Goal: Task Accomplishment & Management: Manage account settings

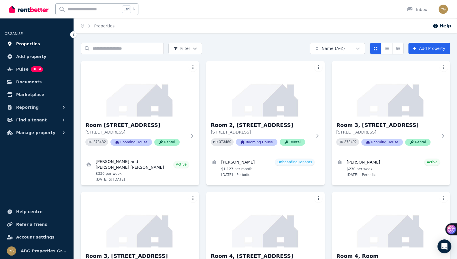
click at [25, 45] on span "Properties" at bounding box center [28, 43] width 24 height 7
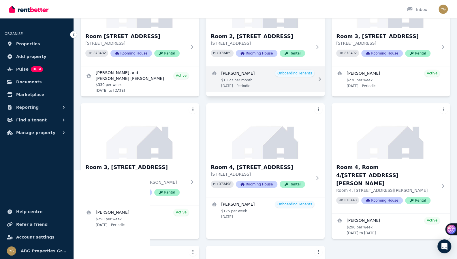
scroll to position [29, 0]
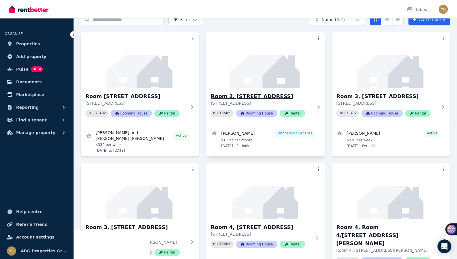
click at [257, 81] on img at bounding box center [265, 60] width 125 height 58
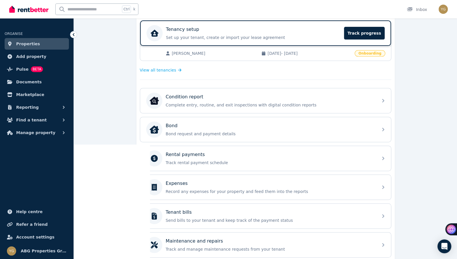
scroll to position [115, 0]
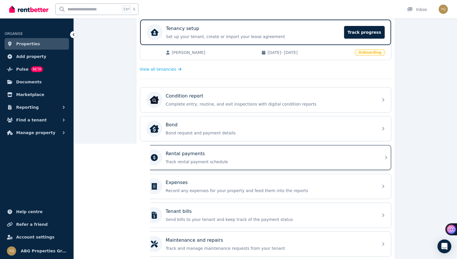
click at [192, 162] on p "Track rental payment schedule" at bounding box center [270, 162] width 209 height 6
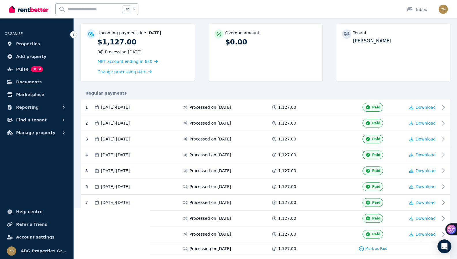
scroll to position [77, 0]
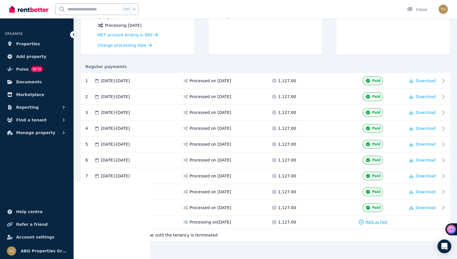
click at [381, 220] on span "Mark as Paid" at bounding box center [376, 222] width 22 height 5
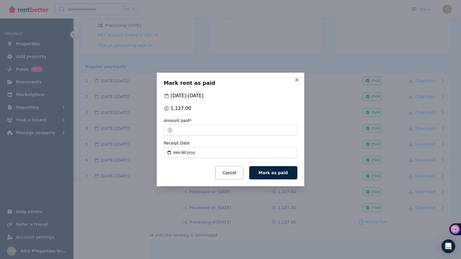
click at [175, 154] on input "Receipt Date" at bounding box center [231, 152] width 134 height 11
type input "**********"
click at [285, 175] on button "Mark as paid" at bounding box center [273, 172] width 48 height 13
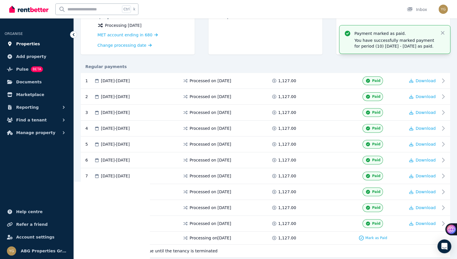
click at [29, 43] on span "Properties" at bounding box center [28, 43] width 24 height 7
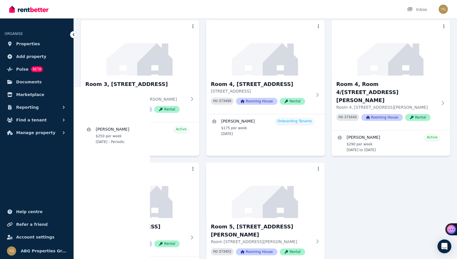
scroll to position [173, 0]
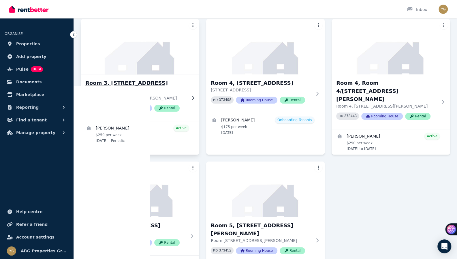
click at [147, 65] on img at bounding box center [140, 47] width 125 height 58
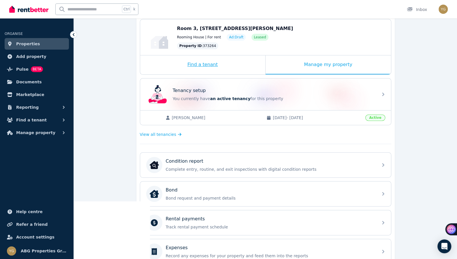
scroll to position [171, 0]
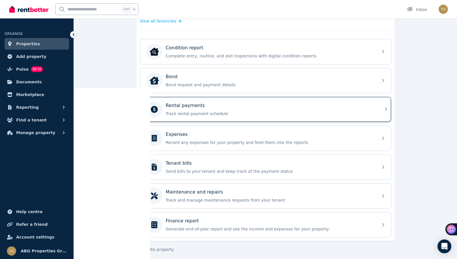
click at [199, 112] on p "Track rental payment schedule" at bounding box center [270, 114] width 209 height 6
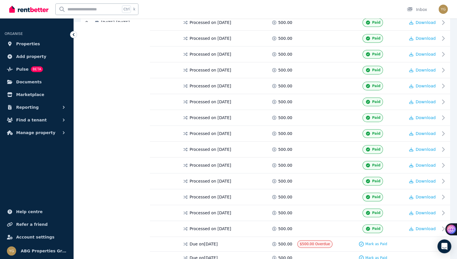
scroll to position [269, 0]
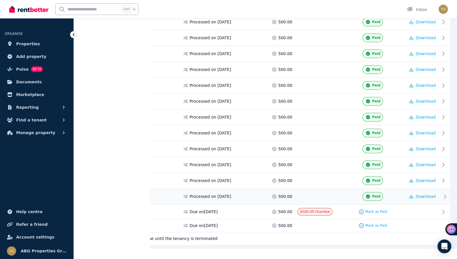
click at [302, 192] on span at bounding box center [318, 196] width 43 height 9
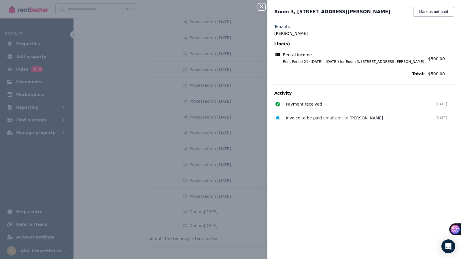
click at [262, 9] on icon "button" at bounding box center [261, 6] width 7 height 5
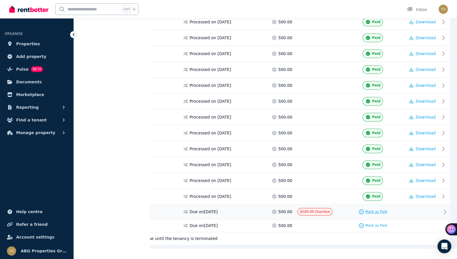
click at [368, 209] on span "Mark as Paid" at bounding box center [376, 211] width 22 height 5
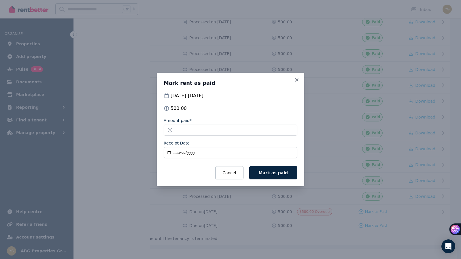
click at [177, 153] on input "Receipt Date" at bounding box center [231, 152] width 134 height 11
type input "**********"
click at [280, 174] on span "Mark as paid" at bounding box center [273, 172] width 29 height 5
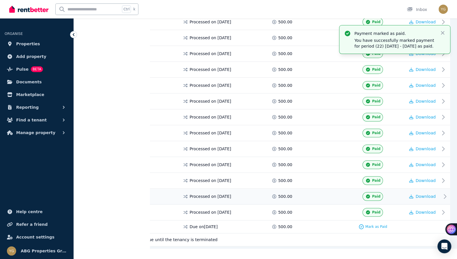
click at [340, 192] on span at bounding box center [318, 196] width 43 height 9
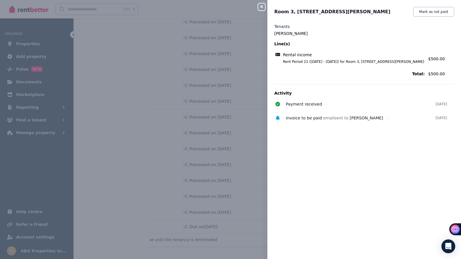
click at [262, 7] on icon "button" at bounding box center [261, 6] width 7 height 5
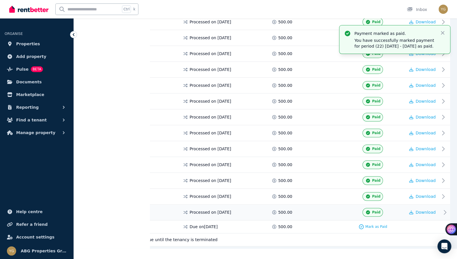
click at [329, 208] on span at bounding box center [318, 212] width 43 height 9
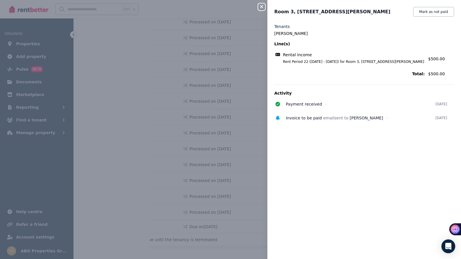
click at [262, 8] on icon "button" at bounding box center [261, 6] width 3 height 3
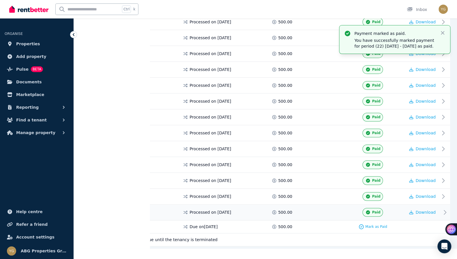
click at [318, 208] on span at bounding box center [318, 212] width 43 height 9
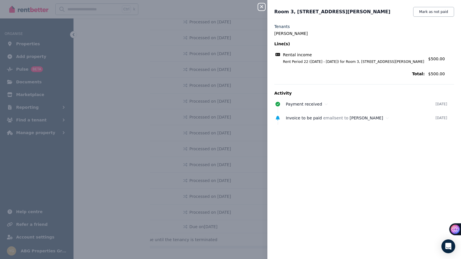
click at [263, 6] on icon "button" at bounding box center [261, 6] width 7 height 5
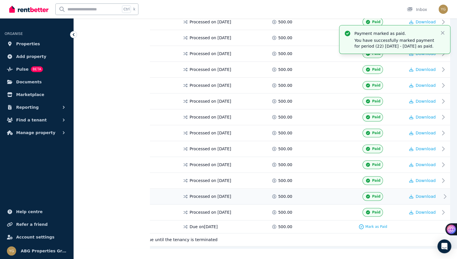
click at [344, 192] on div "Paid" at bounding box center [373, 196] width 65 height 9
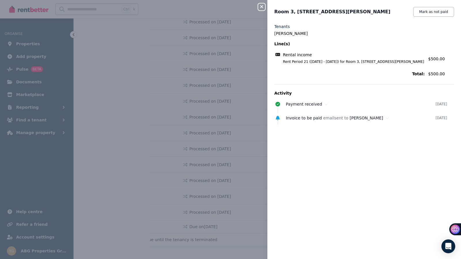
click at [263, 8] on icon "button" at bounding box center [261, 6] width 3 height 3
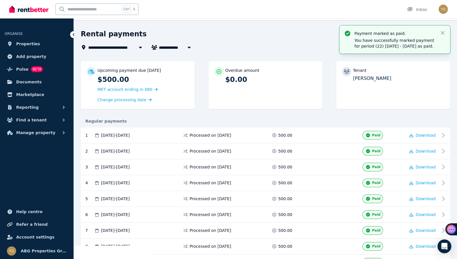
scroll to position [0, 0]
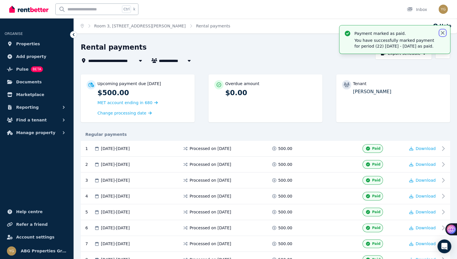
click at [444, 33] on icon "button" at bounding box center [443, 33] width 6 height 6
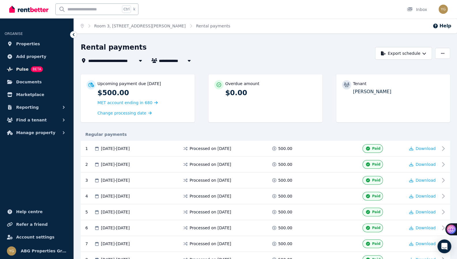
click at [16, 70] on span "Pulse" at bounding box center [22, 69] width 12 height 7
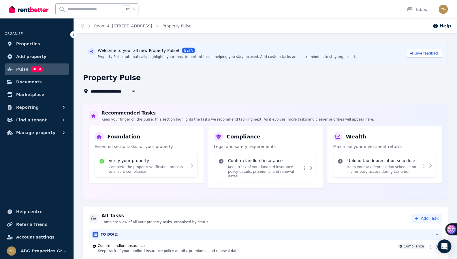
scroll to position [28, 0]
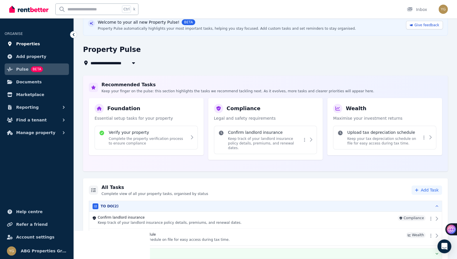
click at [36, 46] on link "Properties" at bounding box center [37, 44] width 64 height 12
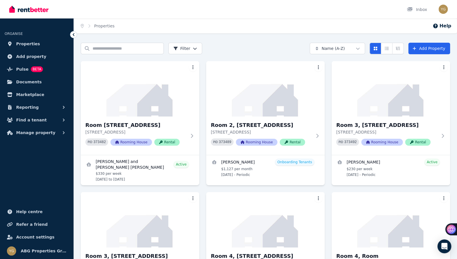
scroll to position [144, 0]
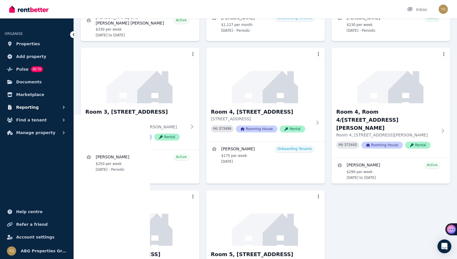
click at [33, 110] on span "Reporting" at bounding box center [27, 107] width 22 height 7
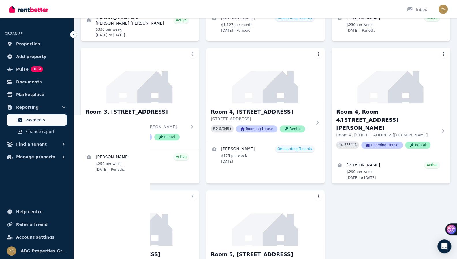
click at [37, 123] on span "Payments" at bounding box center [44, 119] width 39 height 7
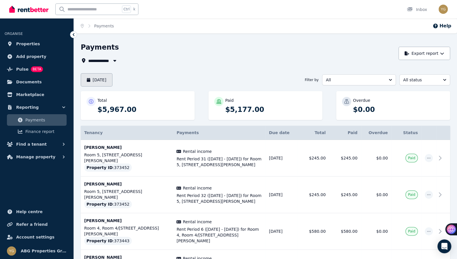
click at [104, 81] on button "[DATE]" at bounding box center [97, 79] width 32 height 13
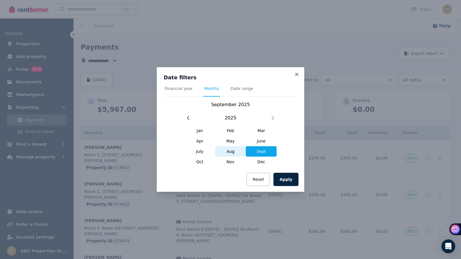
click at [231, 151] on span "Aug" at bounding box center [230, 151] width 31 height 10
click at [284, 178] on button "Apply" at bounding box center [286, 179] width 25 height 13
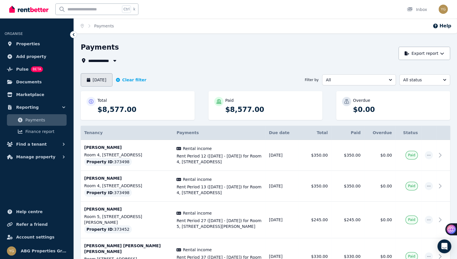
click at [109, 82] on button "[DATE]" at bounding box center [97, 79] width 32 height 13
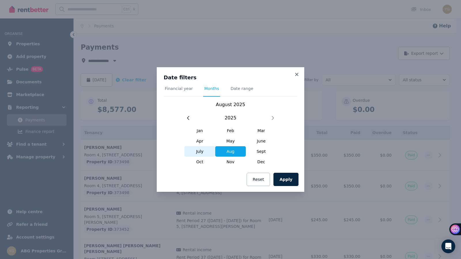
click at [202, 151] on span "July" at bounding box center [200, 151] width 31 height 10
click at [288, 184] on button "Apply" at bounding box center [286, 179] width 25 height 13
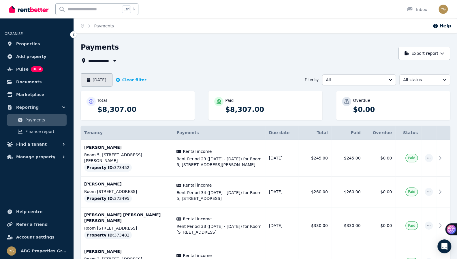
click at [96, 76] on button "[DATE]" at bounding box center [97, 79] width 32 height 13
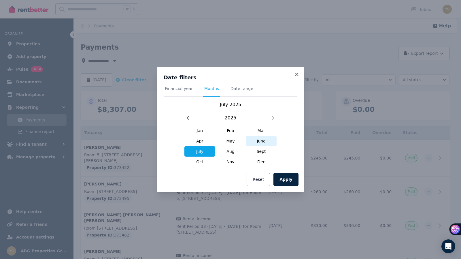
click at [264, 143] on span "June" at bounding box center [261, 141] width 31 height 10
click at [290, 181] on button "Apply" at bounding box center [286, 179] width 25 height 13
